Goal: Complete application form

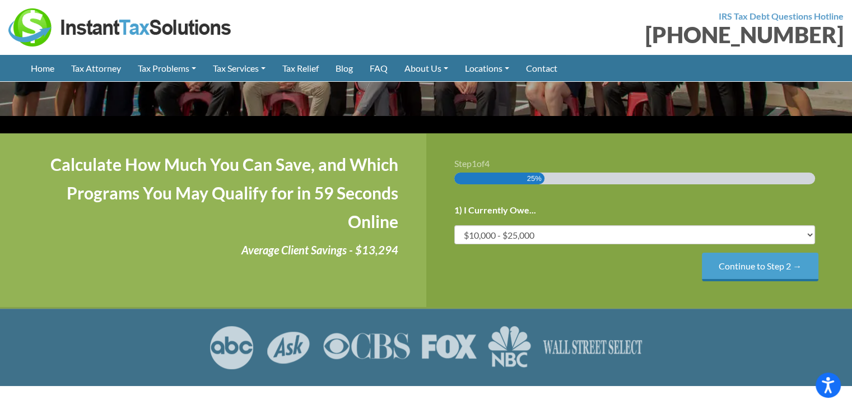
scroll to position [220, 0]
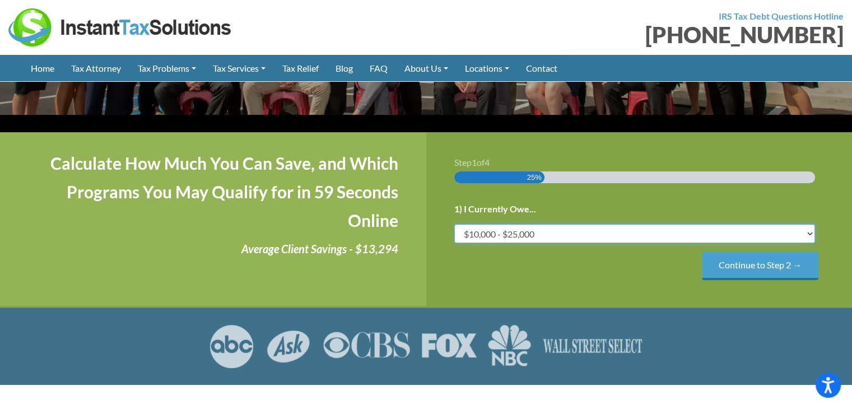
click at [578, 224] on select "Less than $10,000 $10,000 - $25,000 $25,000 - $50,000 $50,000 - $75,000 $75,000+" at bounding box center [634, 233] width 361 height 19
select select "25-50"
click at [454, 224] on select "Less than $10,000 $10,000 - $25,000 $25,000 - $50,000 $50,000 - $75,000 $75,000+" at bounding box center [634, 233] width 361 height 19
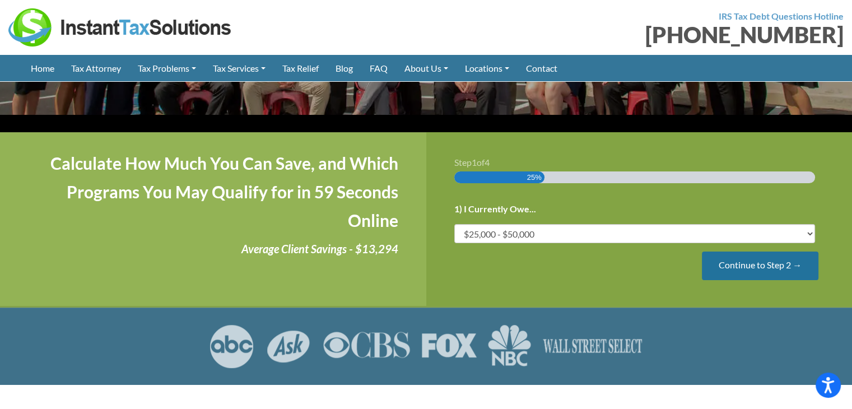
click at [742, 252] on input "Continue to Step 2 →" at bounding box center [760, 266] width 117 height 29
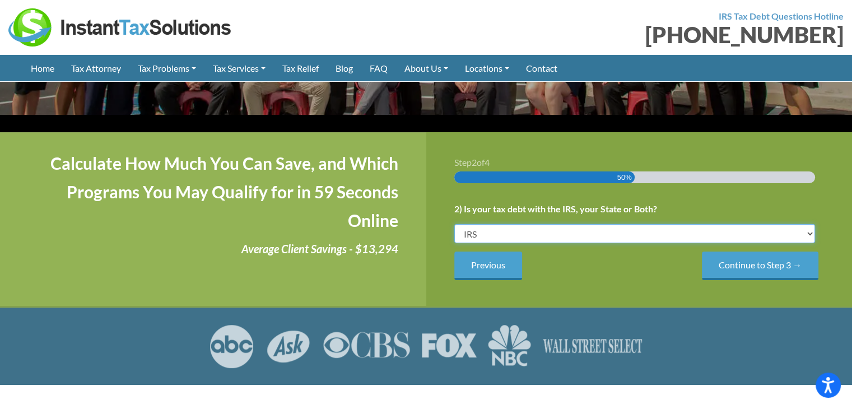
click at [586, 224] on select "IRS State Both IRS and State" at bounding box center [634, 233] width 361 height 19
select select "Both IRS and State"
click at [454, 224] on select "IRS State Both IRS and State" at bounding box center [634, 233] width 361 height 19
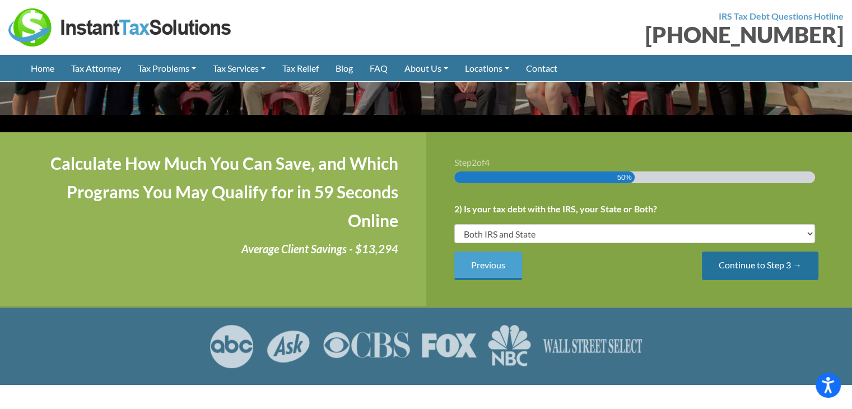
click at [719, 255] on input "Continue to Step 3 →" at bounding box center [760, 266] width 117 height 29
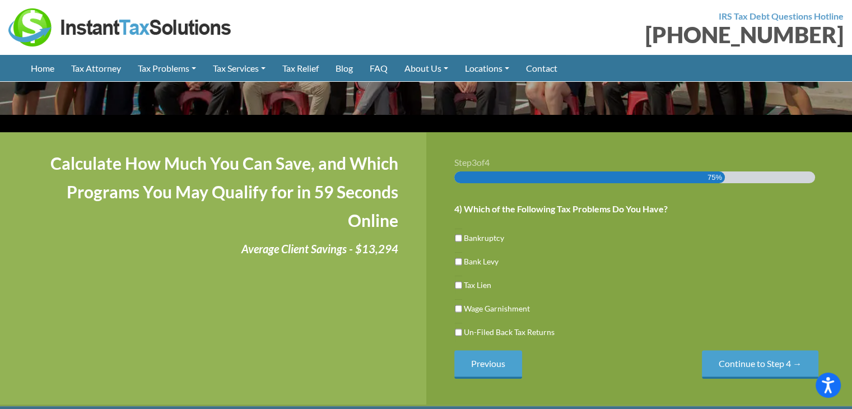
click at [479, 279] on label "Tax Lien" at bounding box center [477, 285] width 27 height 12
click at [462, 276] on input "Tax Lien" at bounding box center [458, 285] width 7 height 19
checkbox input "true"
click at [727, 350] on input "Continue to Step 4 →" at bounding box center [760, 364] width 117 height 29
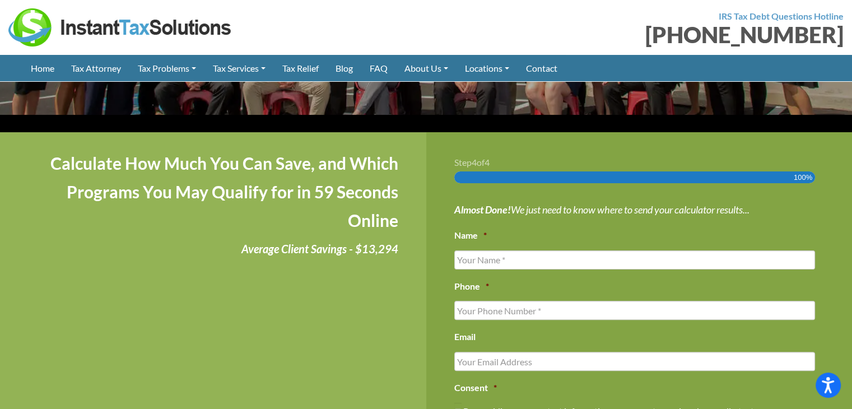
click at [746, 380] on li "Consent * By providing your contact information, you agree to receive phone cal…" at bounding box center [639, 416] width 370 height 72
click at [536, 250] on input "Name *" at bounding box center [634, 259] width 361 height 19
type input "[PERSON_NAME]"
type input "[PHONE_NUMBER]"
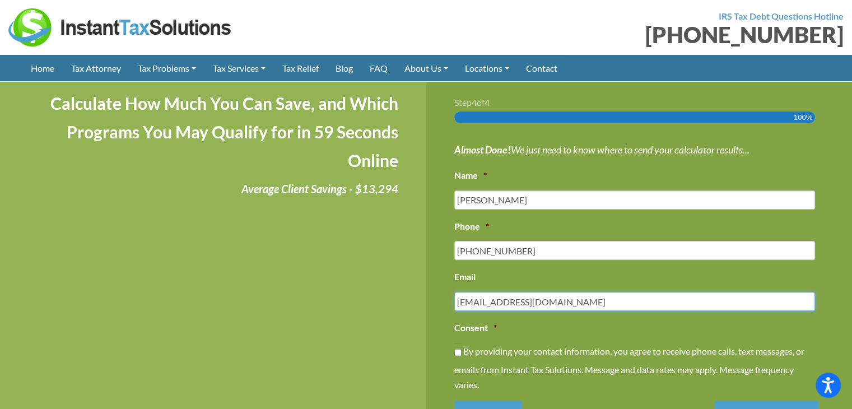
scroll to position [356, 0]
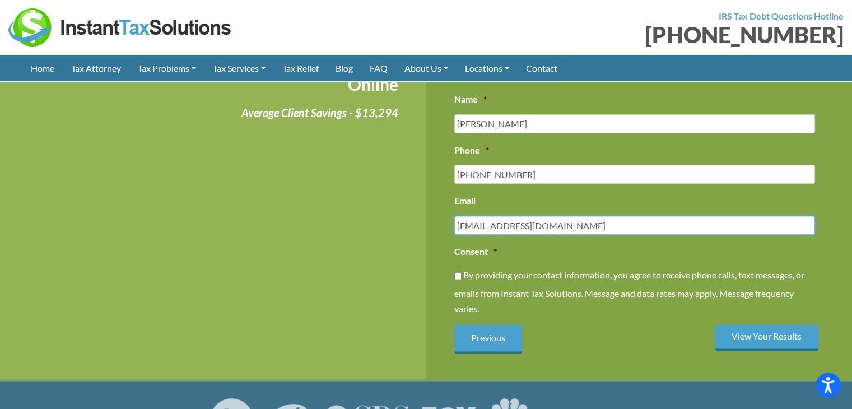
type input "[EMAIL_ADDRESS][DOMAIN_NAME]"
click at [457, 267] on input "By providing your contact information, you agree to receive phone calls, text m…" at bounding box center [457, 276] width 7 height 19
checkbox input "true"
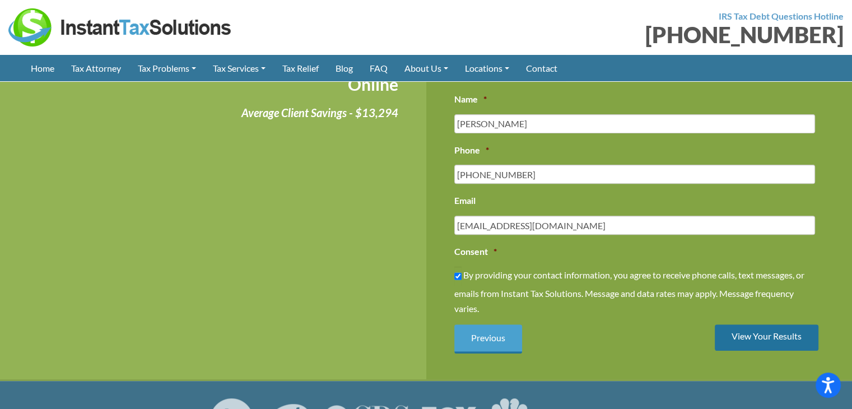
click at [740, 324] on input "View Your Results" at bounding box center [767, 337] width 104 height 26
click at [767, 324] on input "View Your Results" at bounding box center [767, 337] width 104 height 26
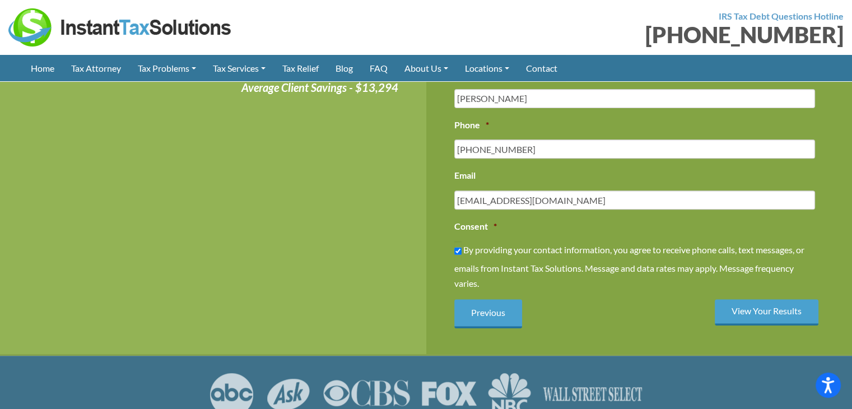
scroll to position [390, 0]
